Goal: Information Seeking & Learning: Learn about a topic

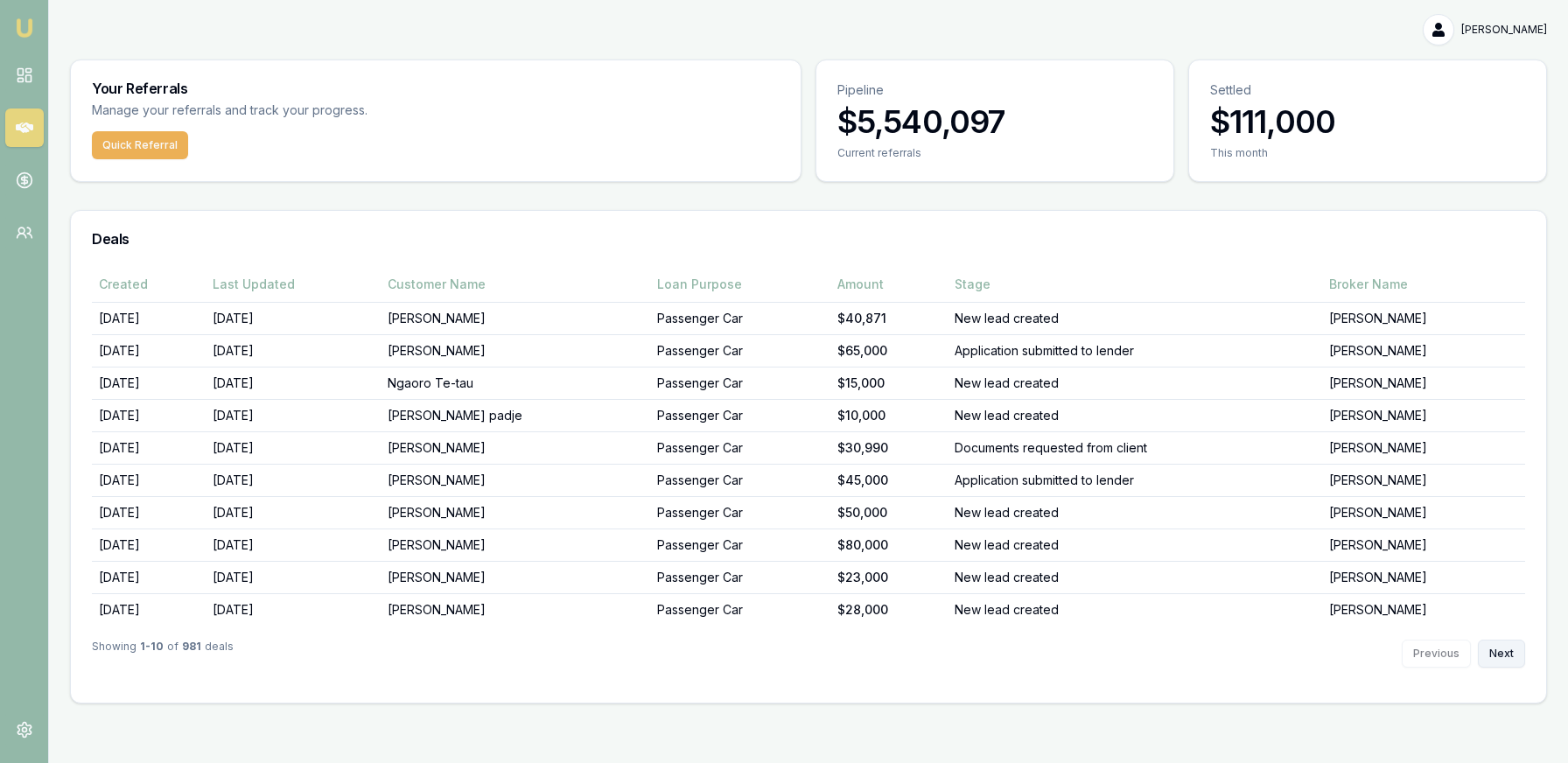
click at [1492, 644] on button "Next" at bounding box center [1501, 654] width 48 height 28
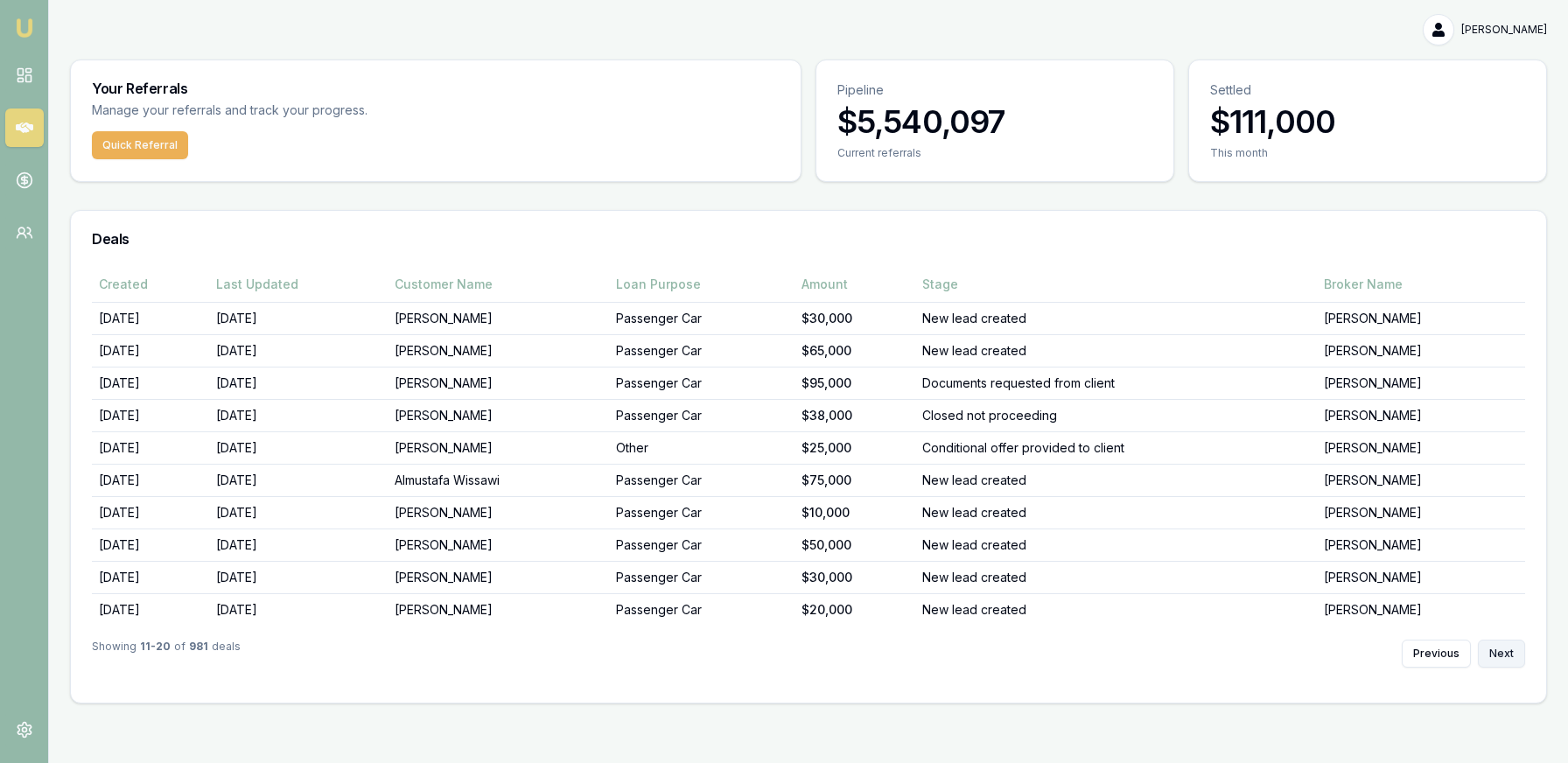
click at [1492, 644] on button "Next" at bounding box center [1501, 654] width 48 height 28
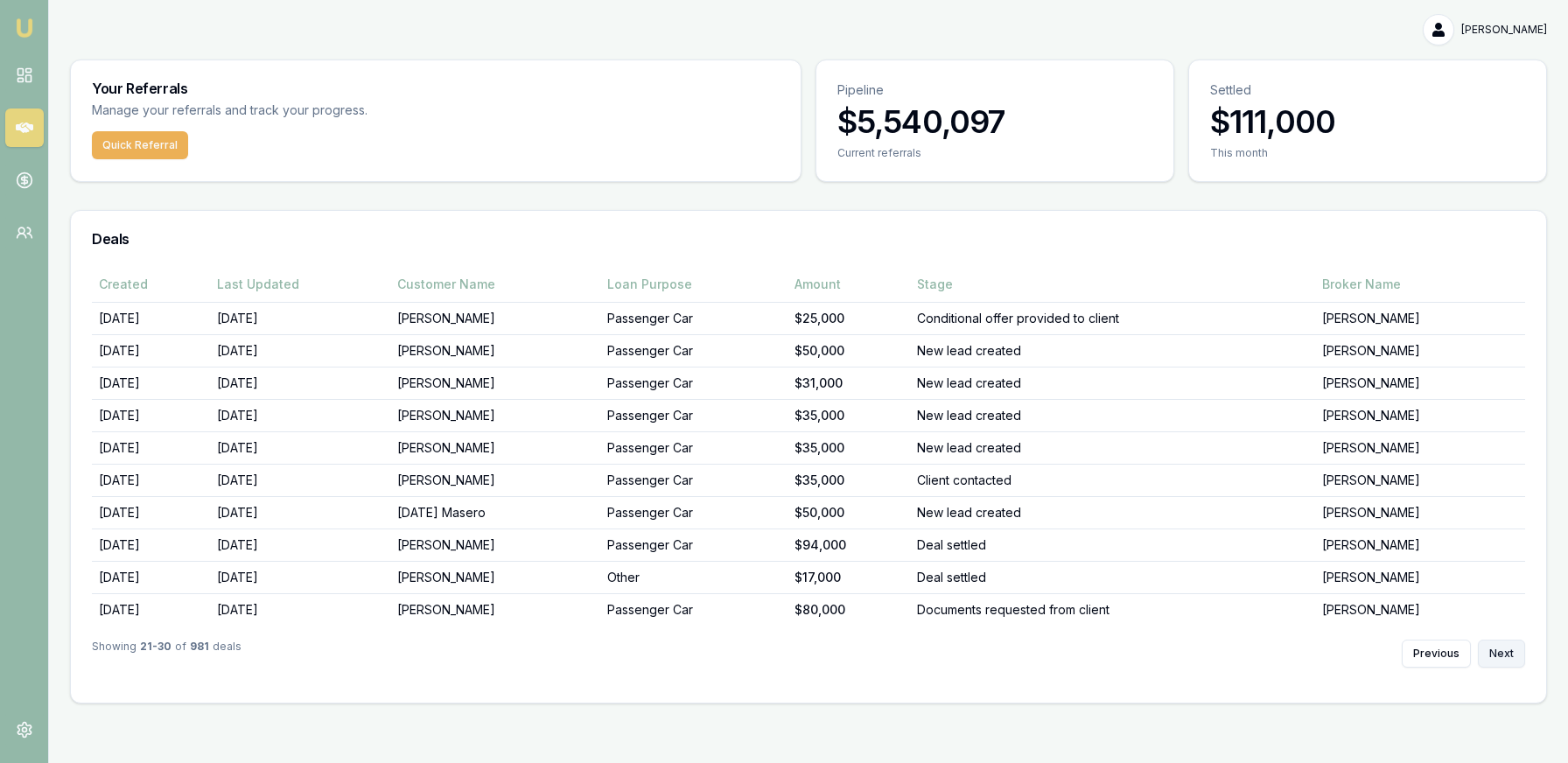
click at [1492, 644] on button "Next" at bounding box center [1501, 654] width 48 height 28
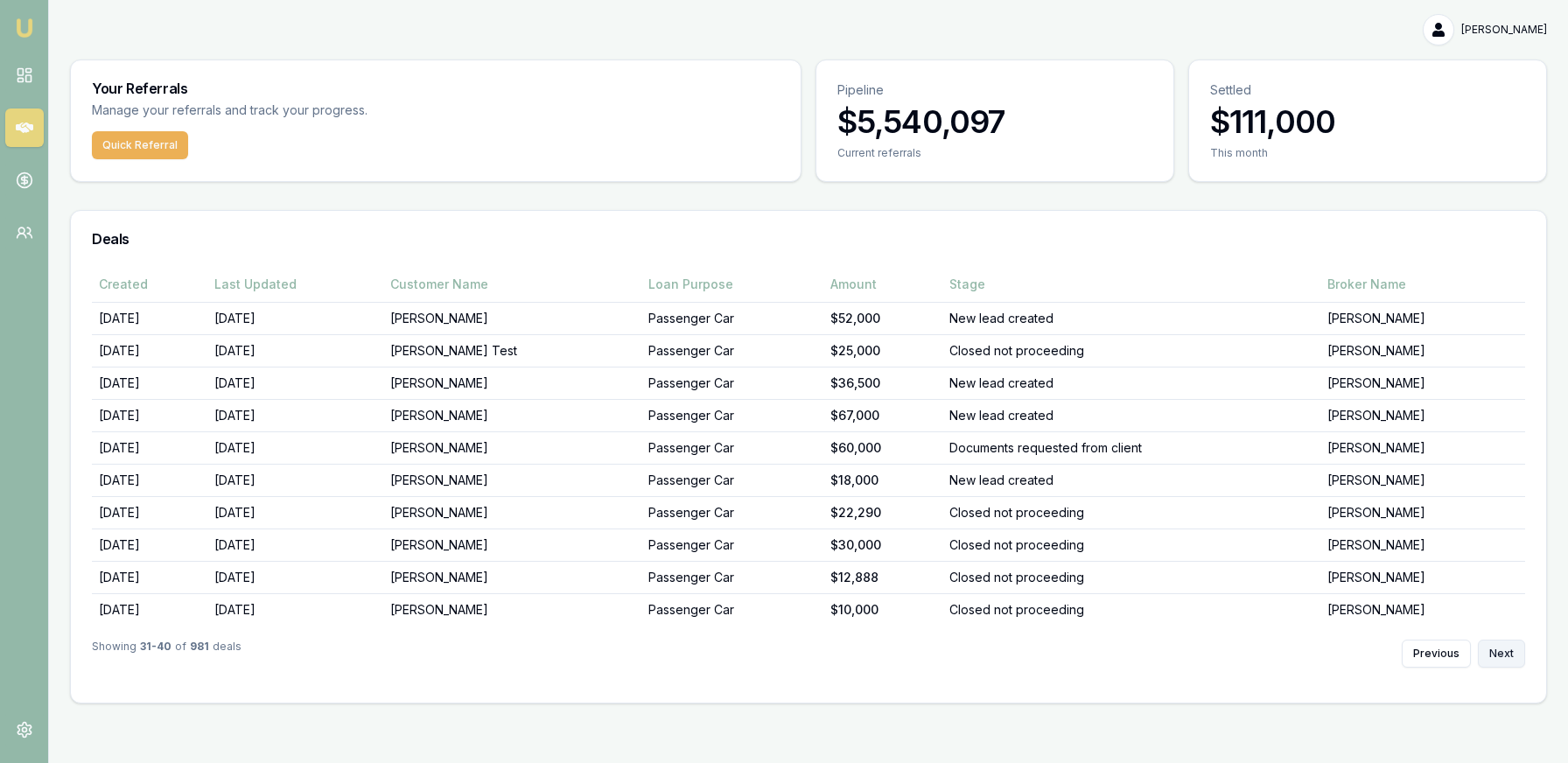
click at [1492, 644] on button "Next" at bounding box center [1501, 654] width 48 height 28
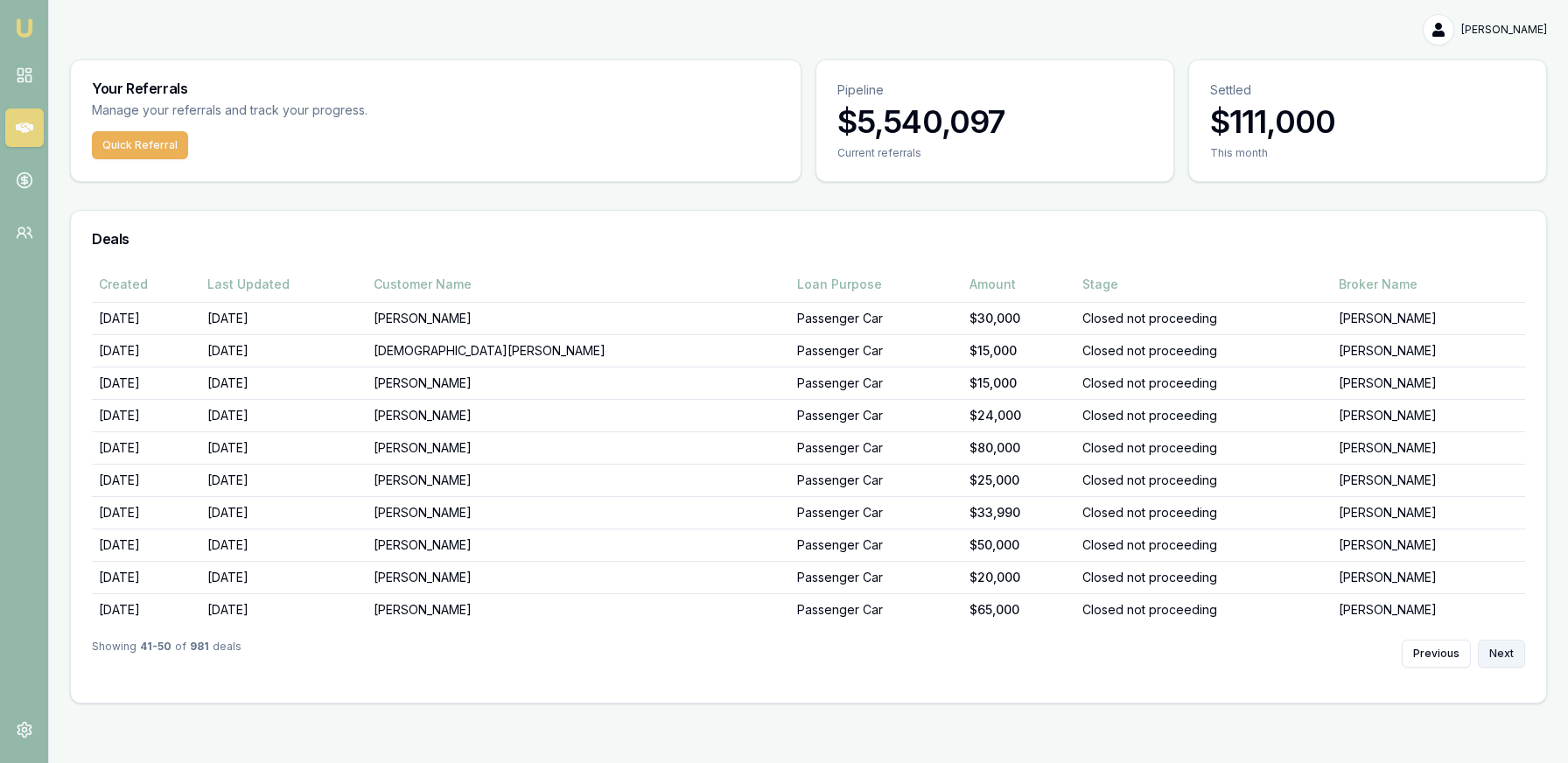
click at [1492, 644] on button "Next" at bounding box center [1501, 654] width 48 height 28
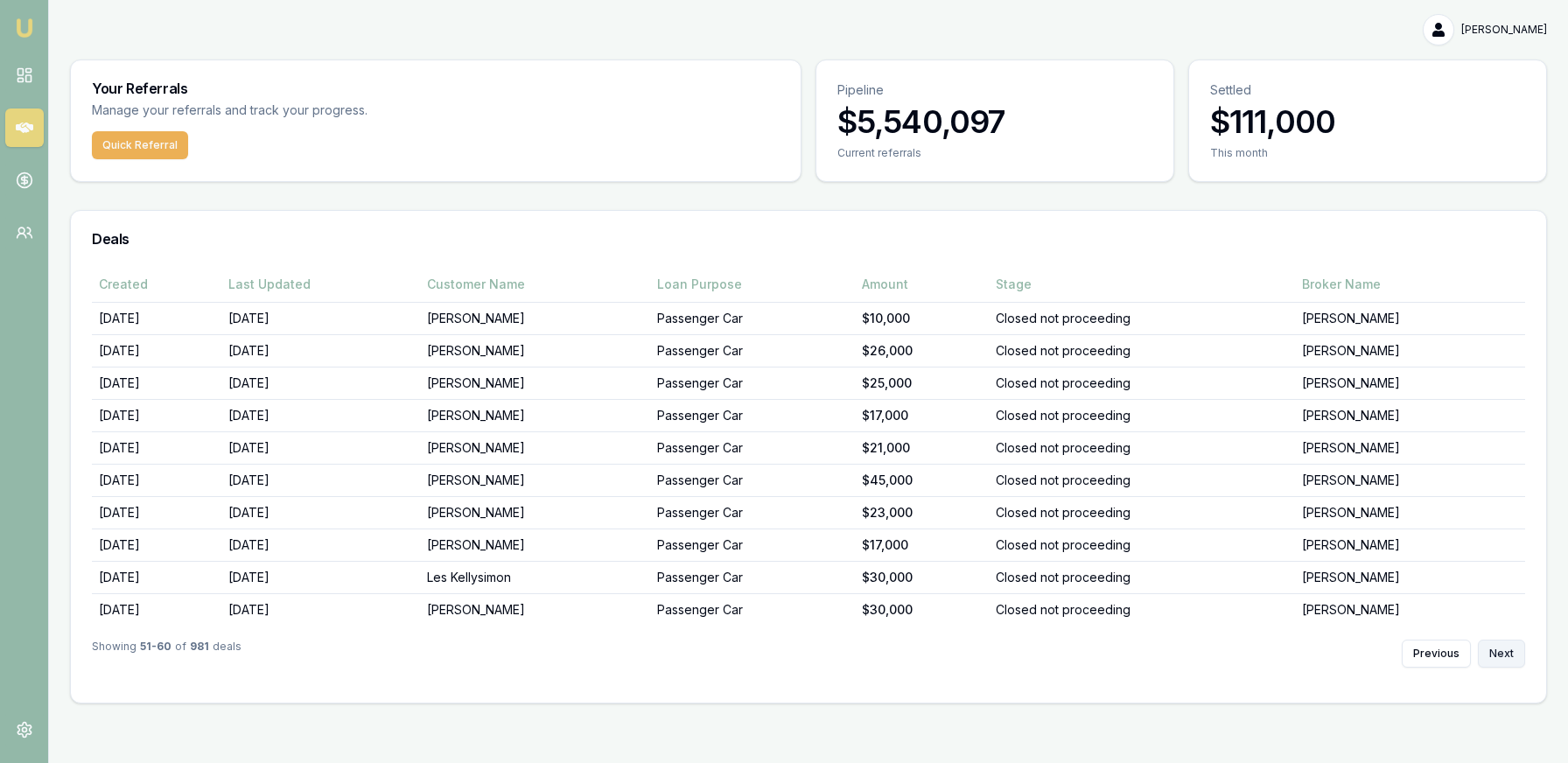
click at [1492, 644] on button "Next" at bounding box center [1501, 654] width 48 height 28
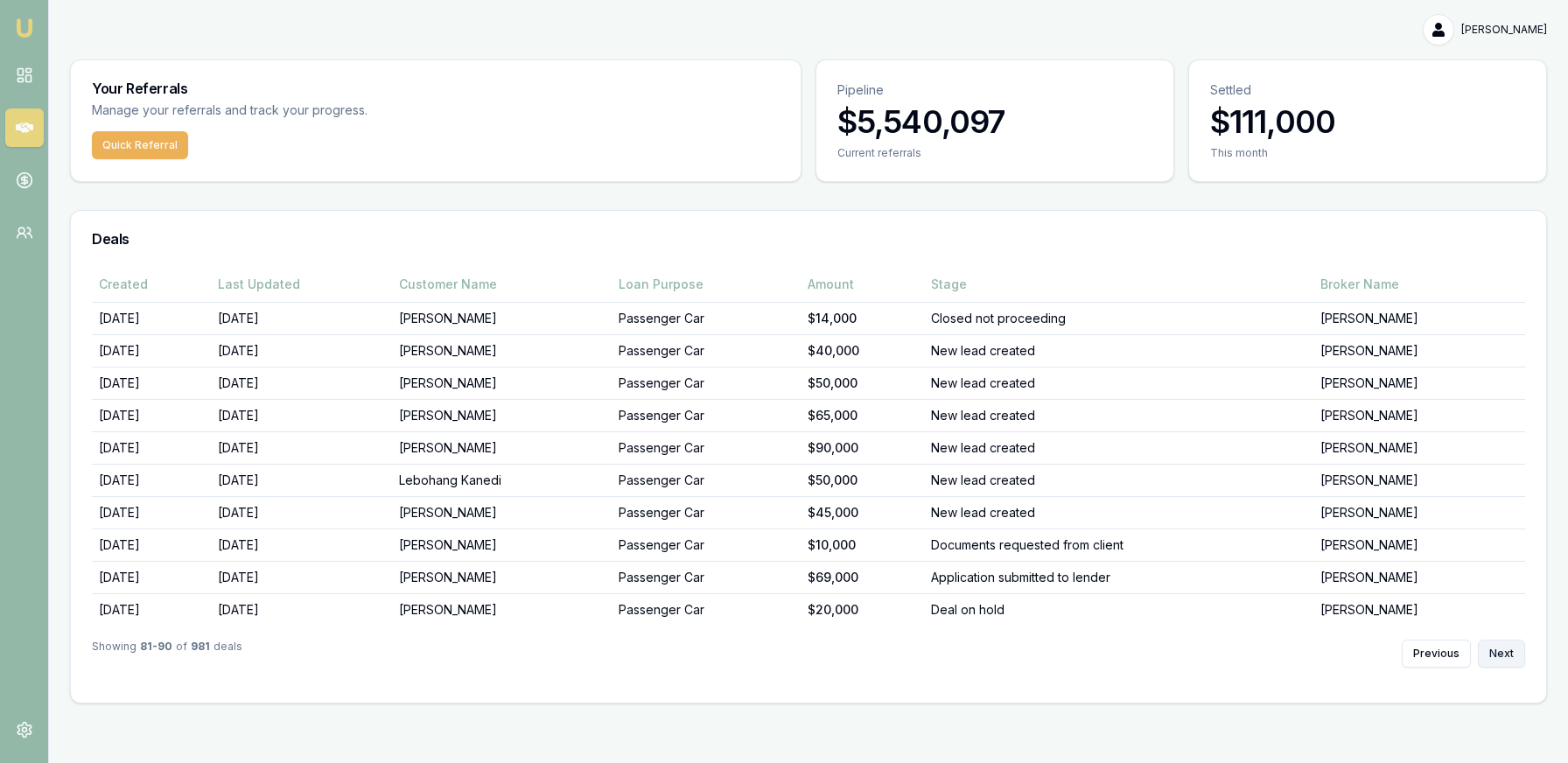
click at [1492, 644] on button "Next" at bounding box center [1501, 654] width 48 height 28
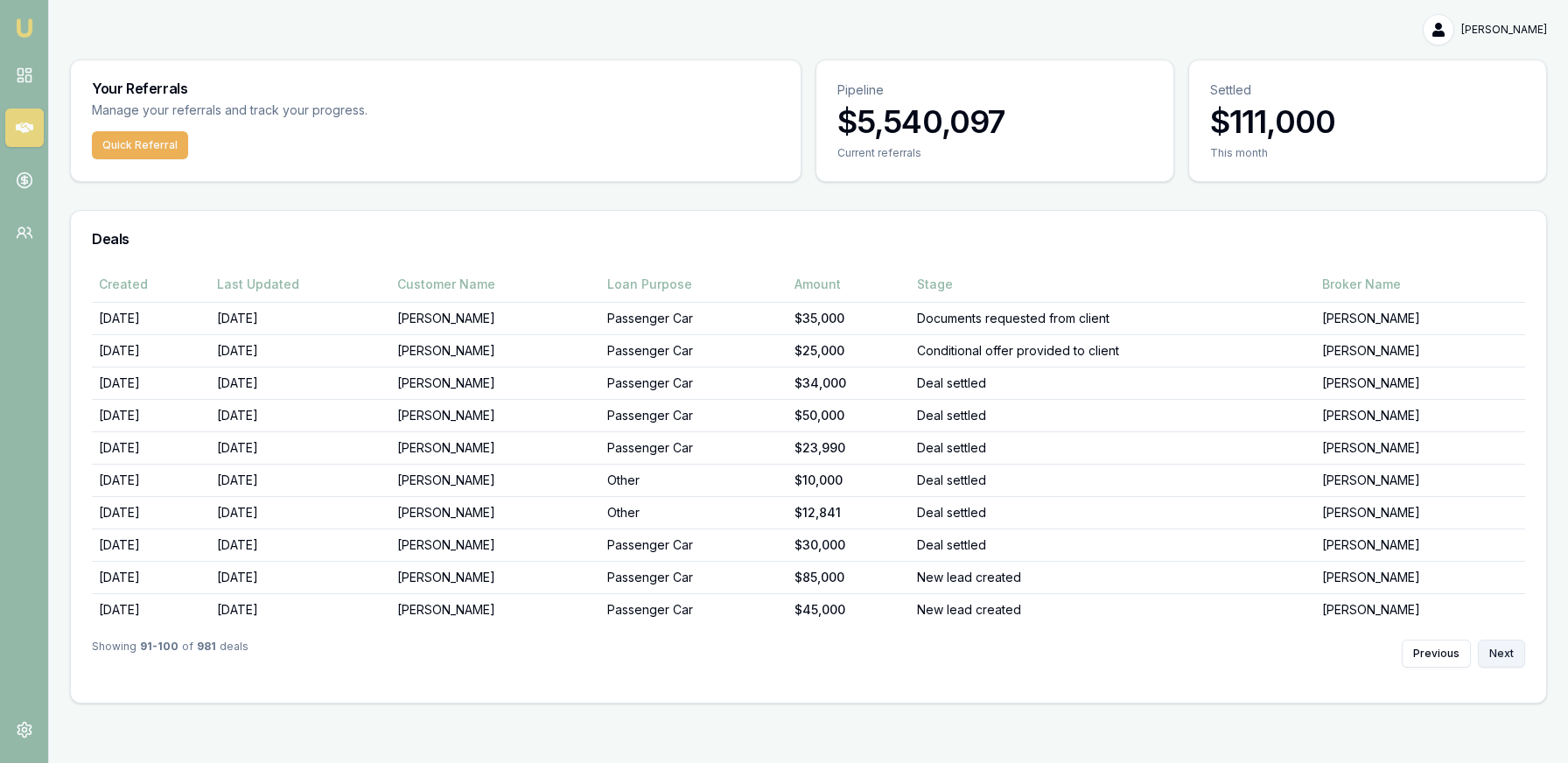
click at [1490, 648] on button "Next" at bounding box center [1501, 654] width 48 height 28
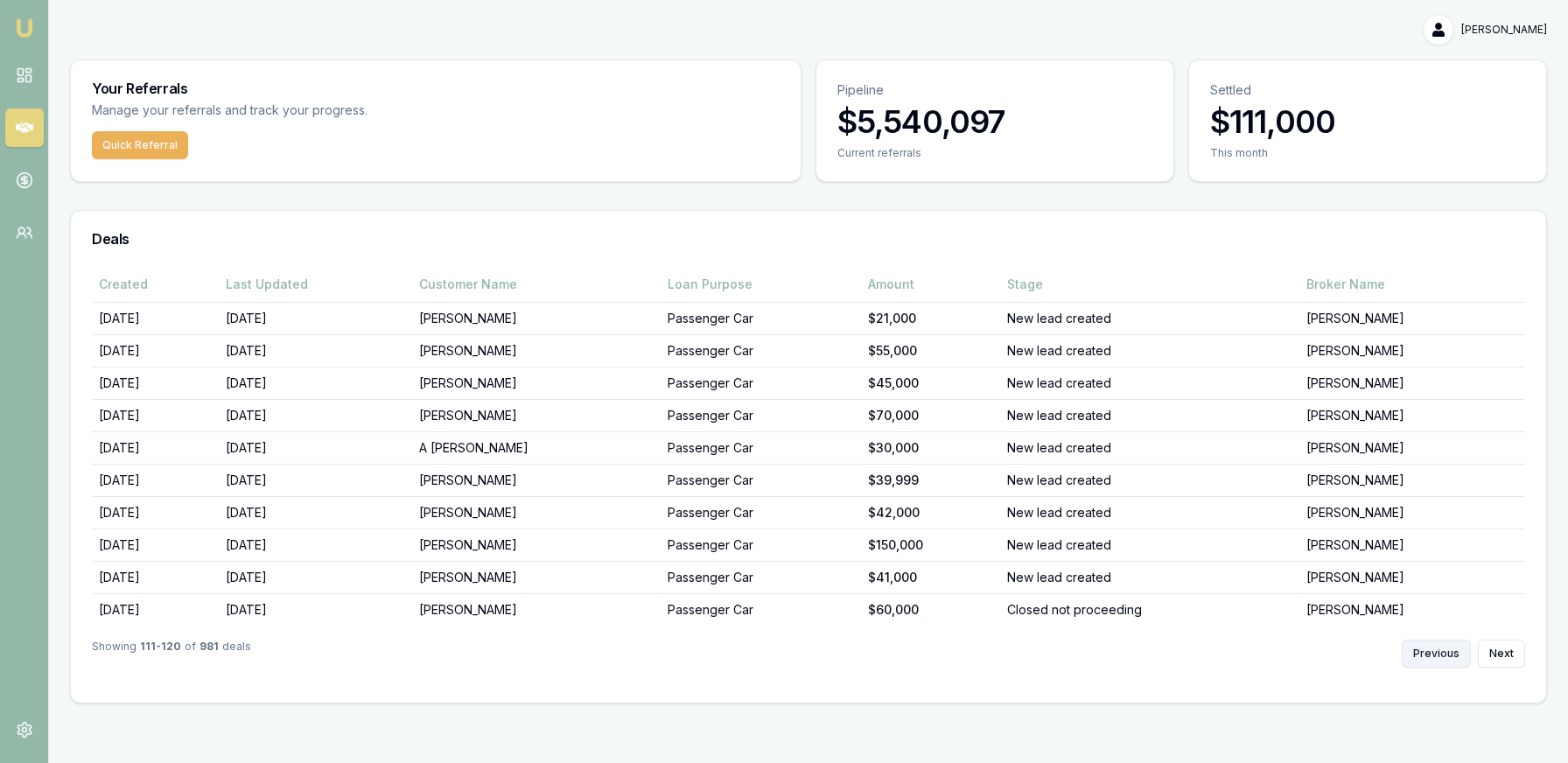
click at [1416, 649] on button "Previous" at bounding box center [1437, 654] width 69 height 28
